Goal: Check status: Check status

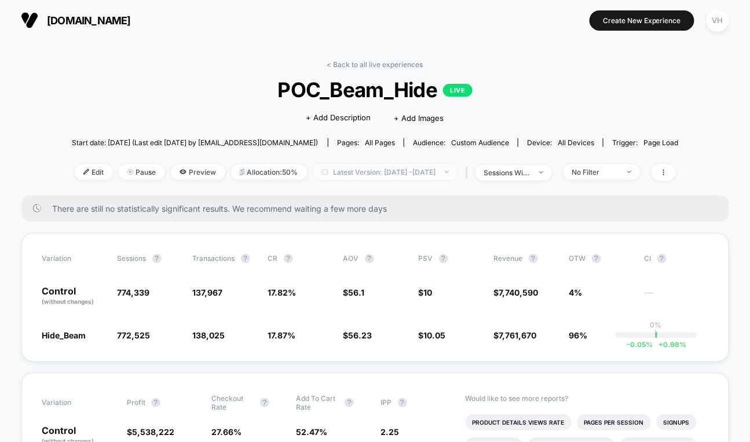
click at [419, 169] on span "Latest Version: [DATE] - [DATE]" at bounding box center [385, 172] width 145 height 16
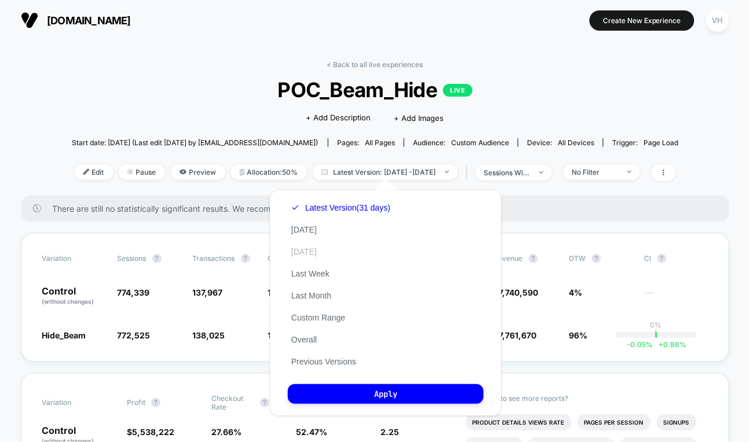
click at [318, 252] on button "[DATE]" at bounding box center [304, 252] width 32 height 10
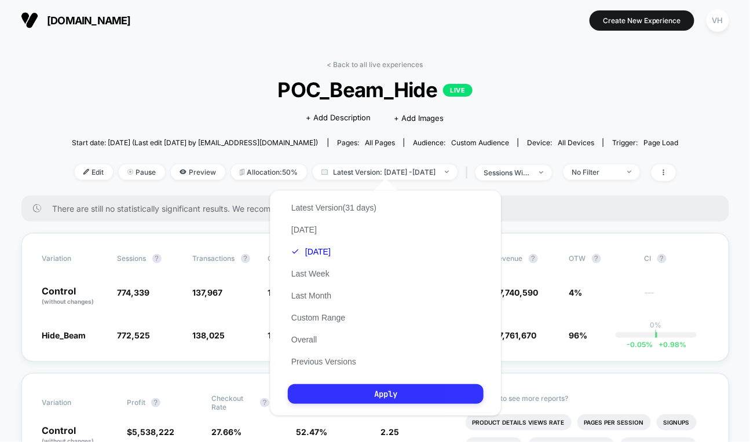
click at [370, 397] on button "Apply" at bounding box center [386, 394] width 196 height 20
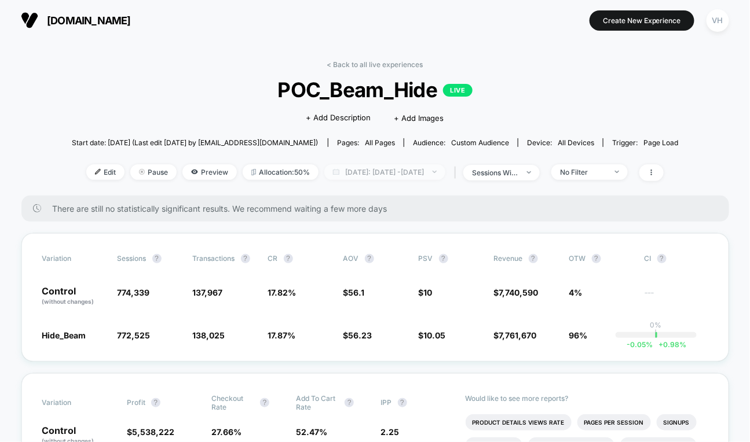
click at [392, 173] on span "[DATE]: [DATE] - [DATE]" at bounding box center [384, 172] width 121 height 16
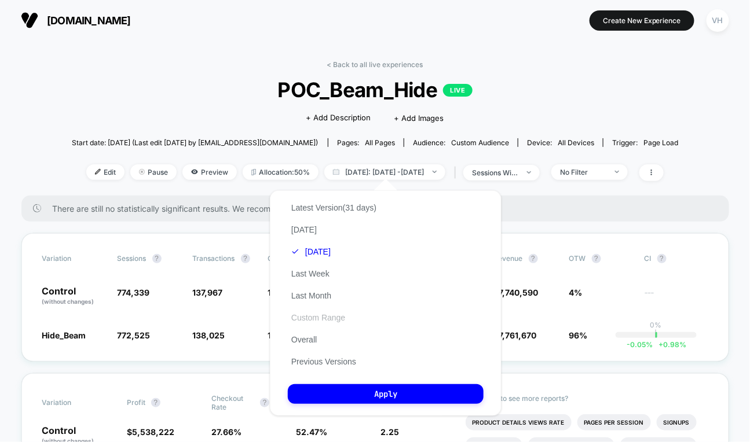
click at [309, 317] on button "Custom Range" at bounding box center [318, 318] width 61 height 10
click at [309, 317] on body "[DOMAIN_NAME] Create New Experience VH [DOMAIN_NAME] < Back to all live experie…" at bounding box center [375, 221] width 750 height 442
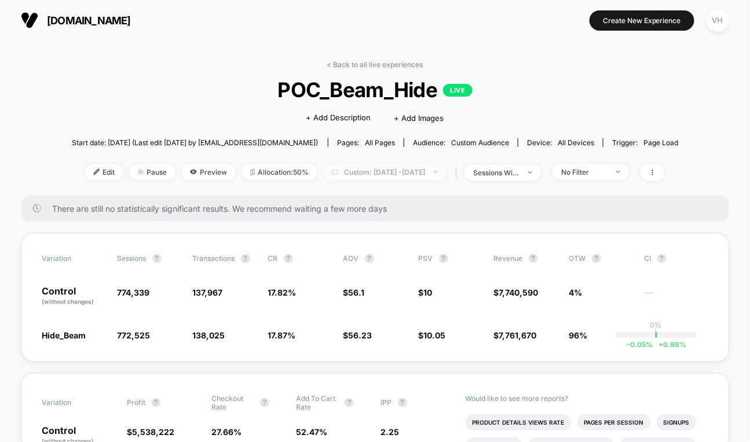
click at [382, 178] on span "Custom: [DATE] - [DATE]" at bounding box center [384, 172] width 123 height 16
select select "*"
select select "****"
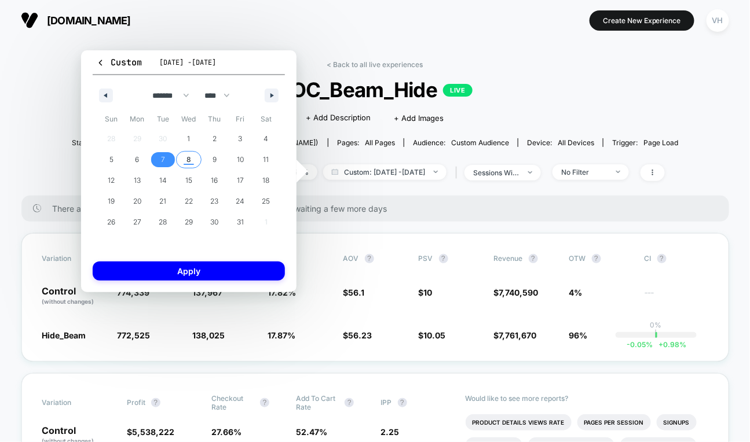
click at [166, 159] on span "7" at bounding box center [163, 159] width 26 height 15
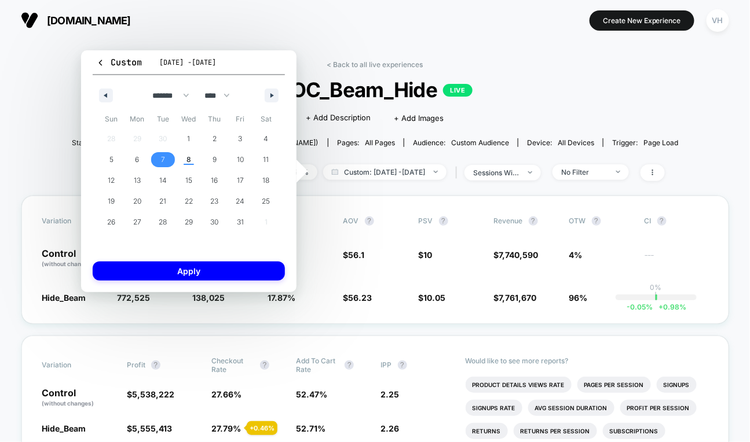
click at [166, 159] on span "7" at bounding box center [163, 159] width 26 height 15
click at [405, 313] on div "Variation Sessions ? Transactions ? CR ? AOV ? PSV ? Revenue ? OTW ? CI ? Contr…" at bounding box center [374, 260] width 707 height 129
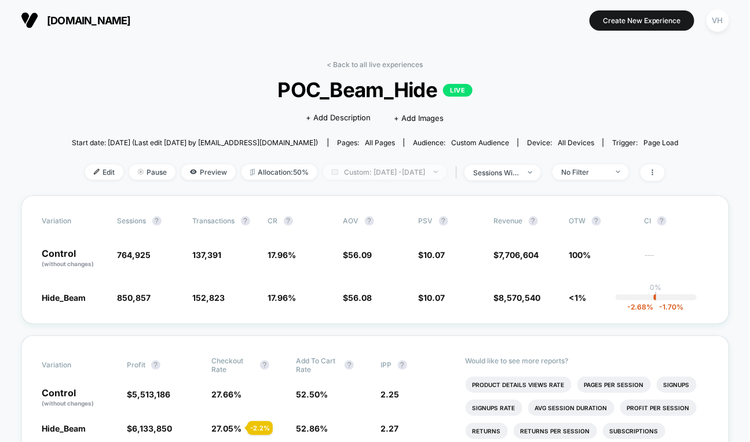
click at [428, 164] on span "Custom: [DATE] - [DATE]" at bounding box center [384, 172] width 123 height 16
select select "*"
select select "****"
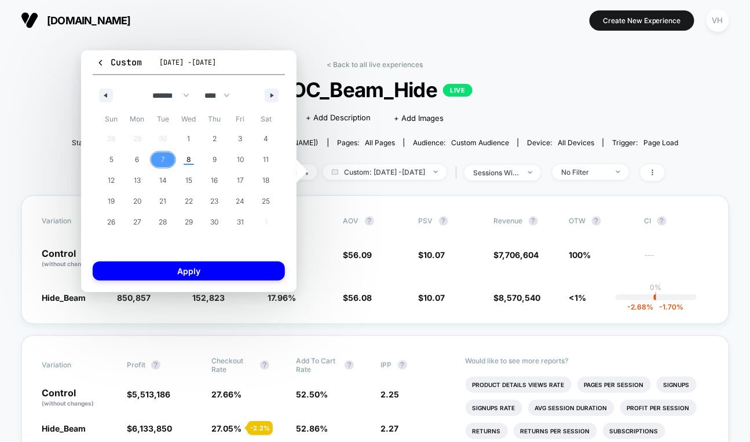
click at [164, 155] on span "7" at bounding box center [163, 159] width 4 height 21
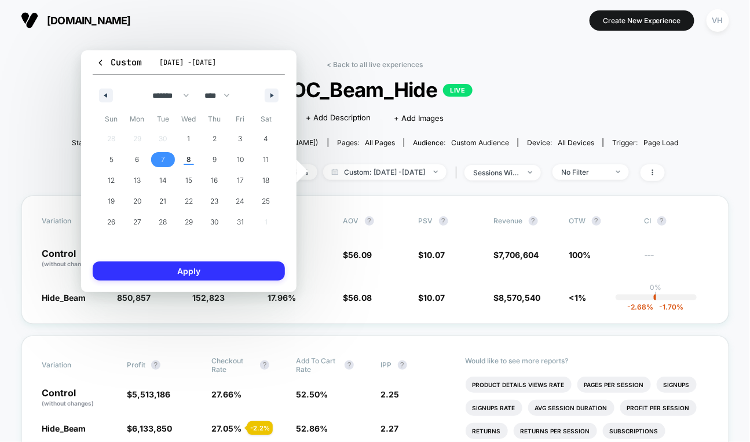
click at [177, 268] on button "Apply" at bounding box center [189, 271] width 192 height 19
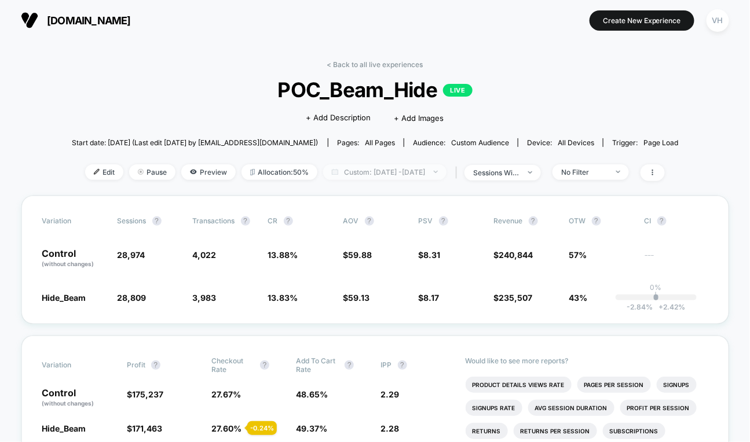
click at [372, 171] on span "Custom: [DATE] - [DATE]" at bounding box center [384, 172] width 123 height 16
select select "*"
select select "****"
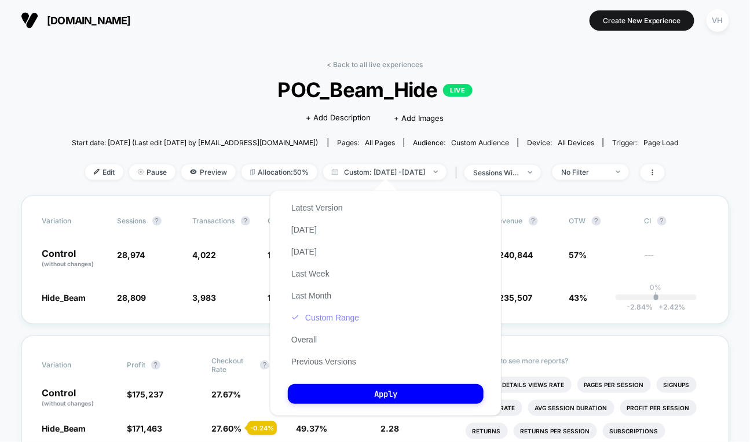
click at [321, 321] on button "Custom Range" at bounding box center [325, 318] width 75 height 10
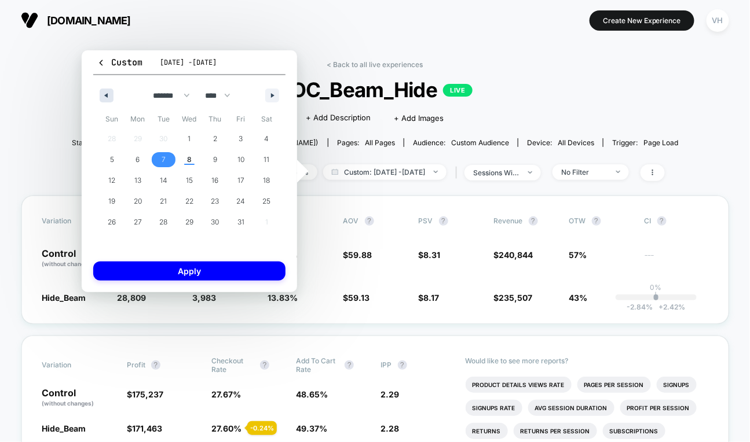
click at [100, 91] on button "button" at bounding box center [107, 96] width 14 height 14
click at [137, 221] on span "29" at bounding box center [138, 222] width 8 height 21
click at [277, 91] on button "button" at bounding box center [272, 96] width 14 height 14
click at [191, 163] on span "8" at bounding box center [189, 159] width 5 height 21
select select "*"
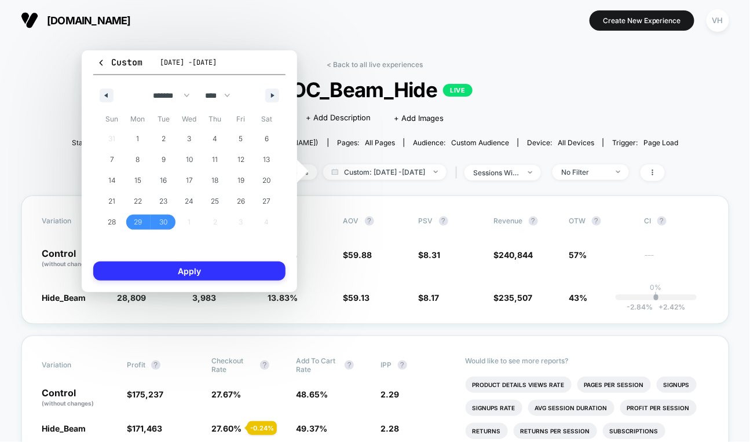
click at [183, 276] on button "Apply" at bounding box center [189, 271] width 192 height 19
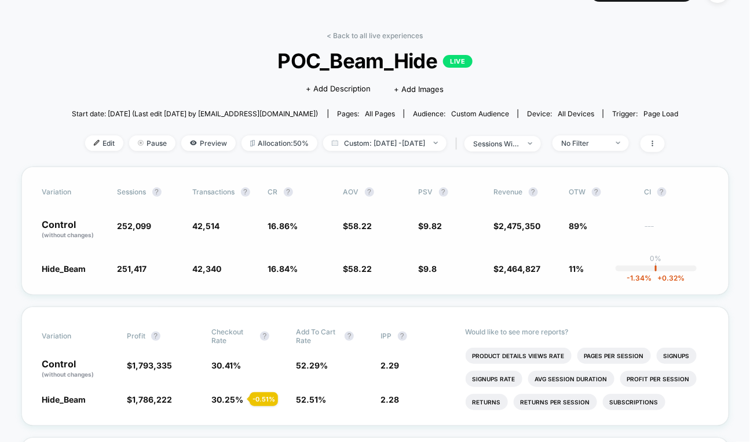
scroll to position [31, 0]
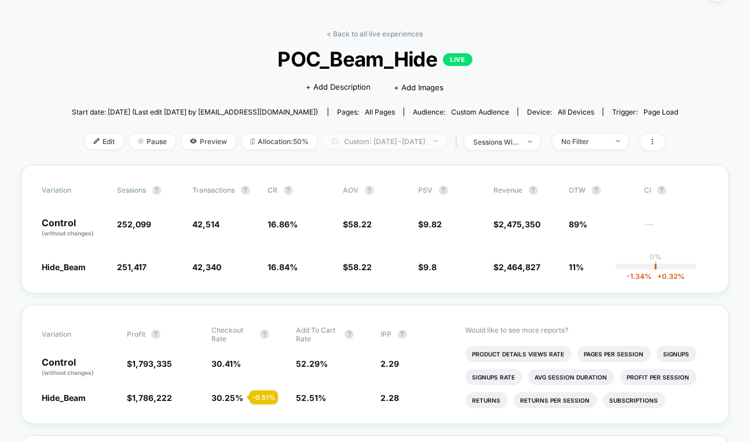
click at [352, 148] on span "Custom: [DATE] - [DATE]" at bounding box center [384, 142] width 123 height 16
select select "*"
select select "****"
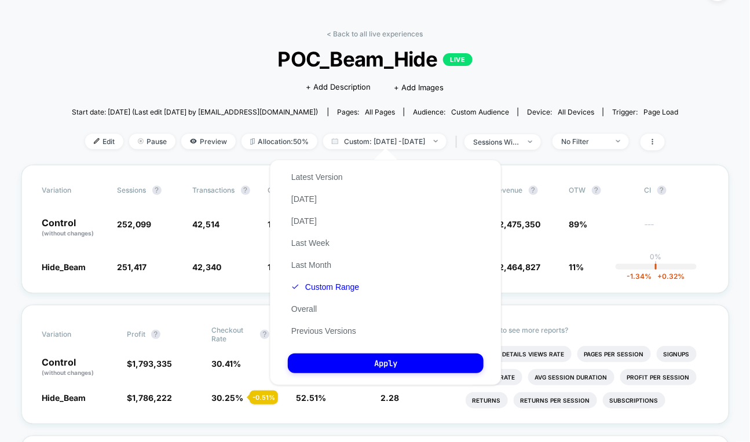
click at [324, 283] on button "Custom Range" at bounding box center [325, 287] width 75 height 10
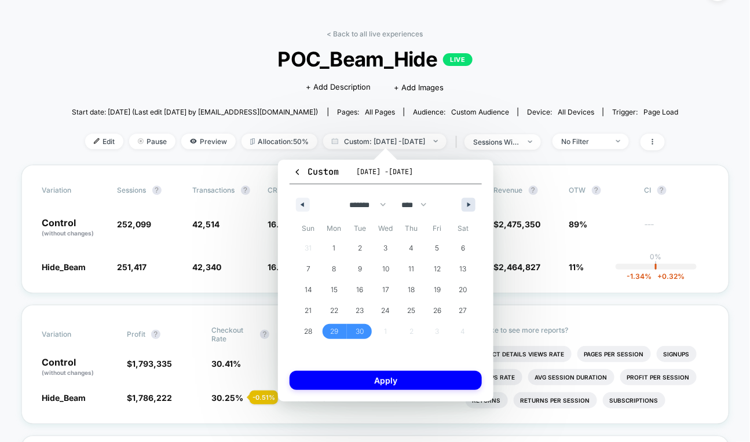
click at [466, 205] on button "button" at bounding box center [468, 205] width 14 height 14
select select "*"
click at [428, 252] on span "3" at bounding box center [437, 248] width 26 height 15
click at [379, 268] on span "8" at bounding box center [386, 269] width 26 height 15
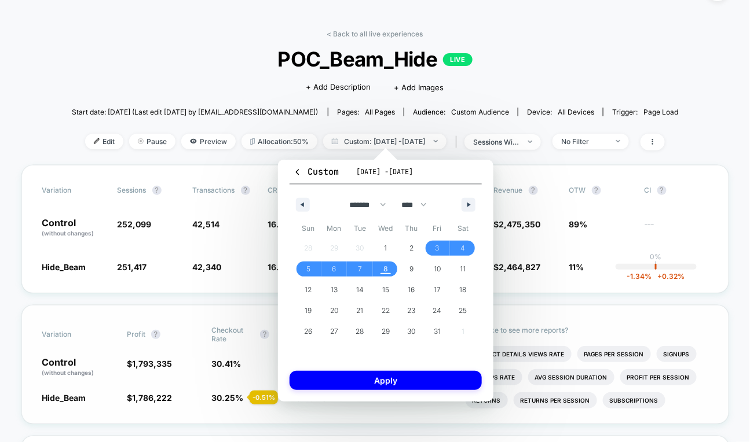
click at [384, 379] on button "Apply" at bounding box center [385, 380] width 192 height 19
